Goal: Navigation & Orientation: Find specific page/section

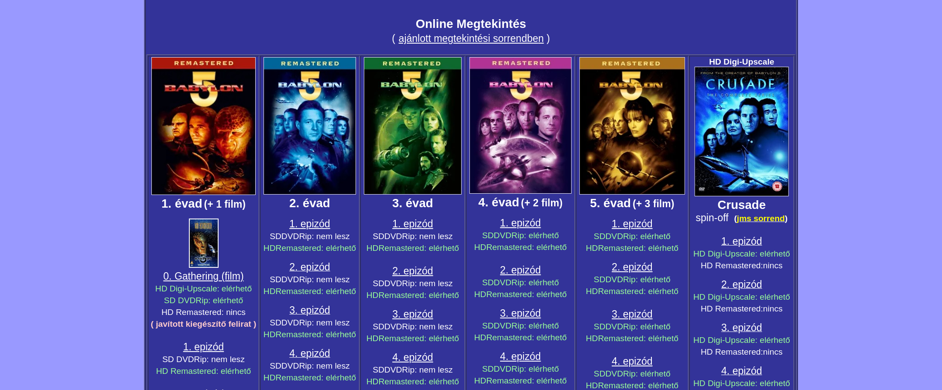
scroll to position [10, 0]
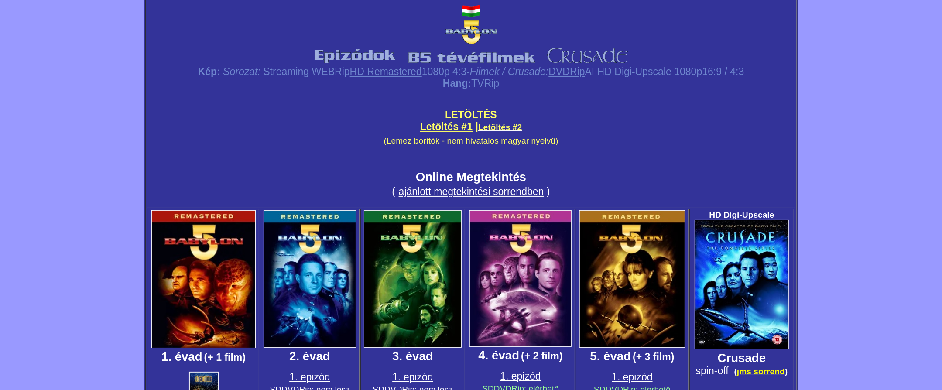
click at [363, 72] on link "HD Remastered" at bounding box center [386, 71] width 72 height 11
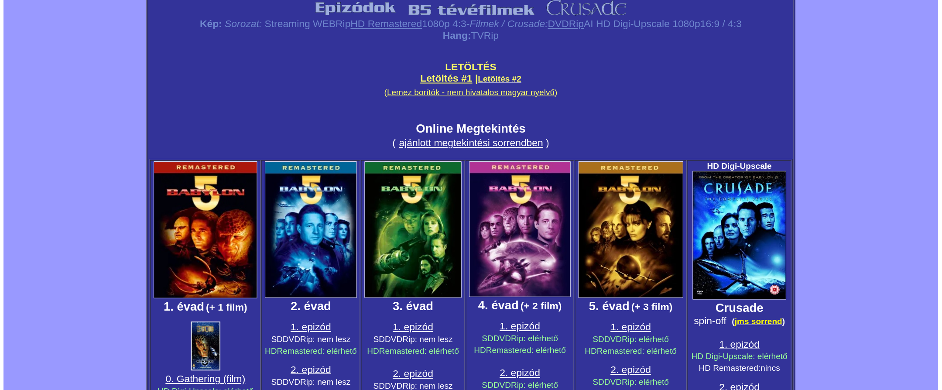
scroll to position [198, 0]
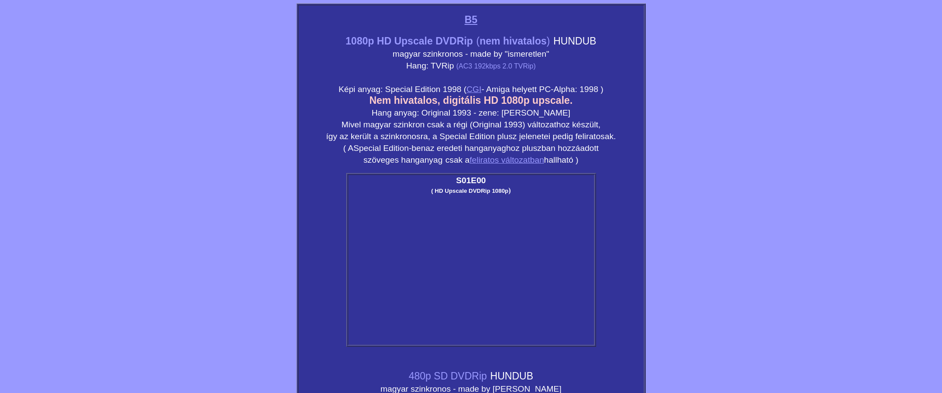
click at [471, 19] on span "B5" at bounding box center [471, 19] width 13 height 11
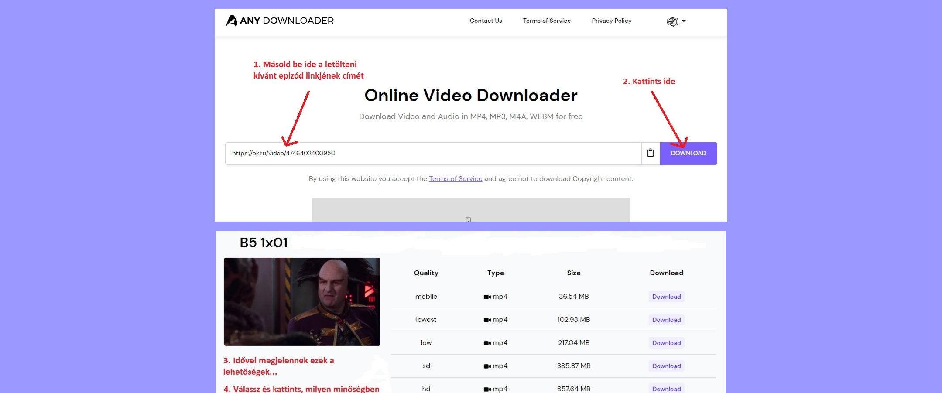
scroll to position [158, 0]
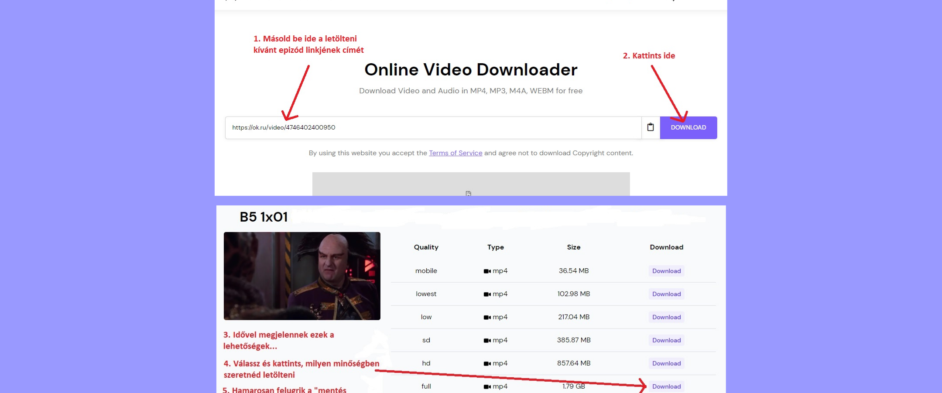
click at [430, 126] on img at bounding box center [471, 89] width 513 height 213
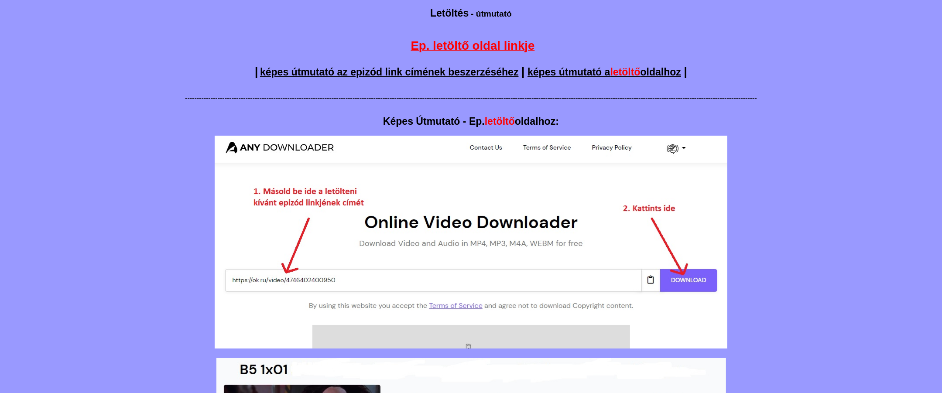
scroll to position [0, 0]
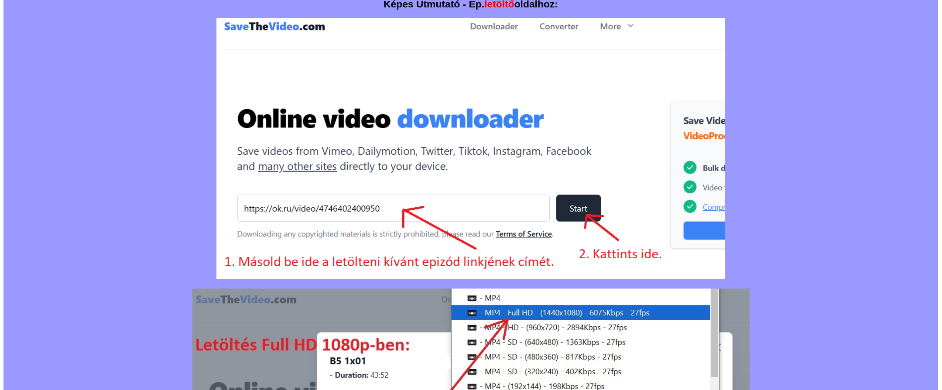
scroll to position [79, 0]
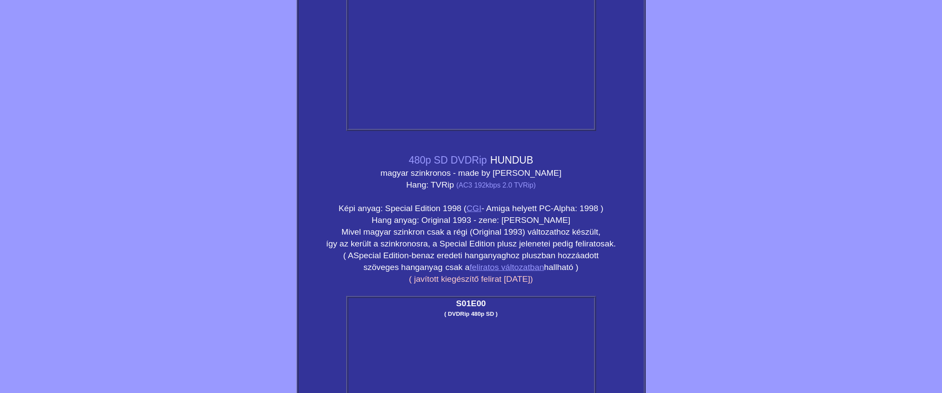
scroll to position [77, 0]
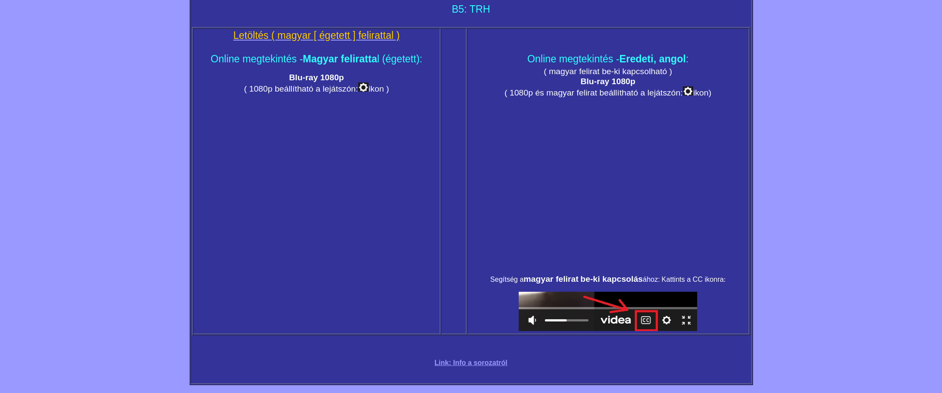
scroll to position [24, 0]
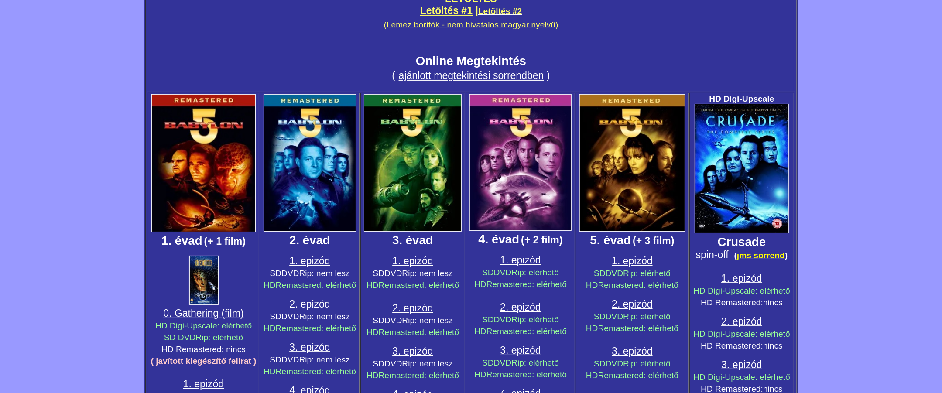
scroll to position [198, 0]
